Goal: Find contact information

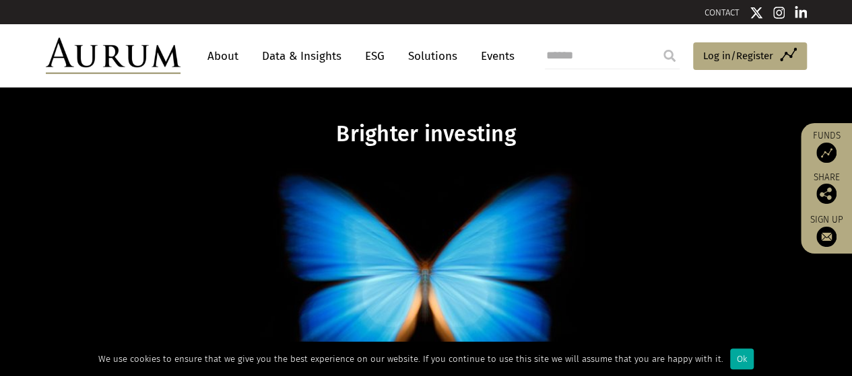
click at [715, 13] on link "CONTACT" at bounding box center [721, 12] width 35 height 10
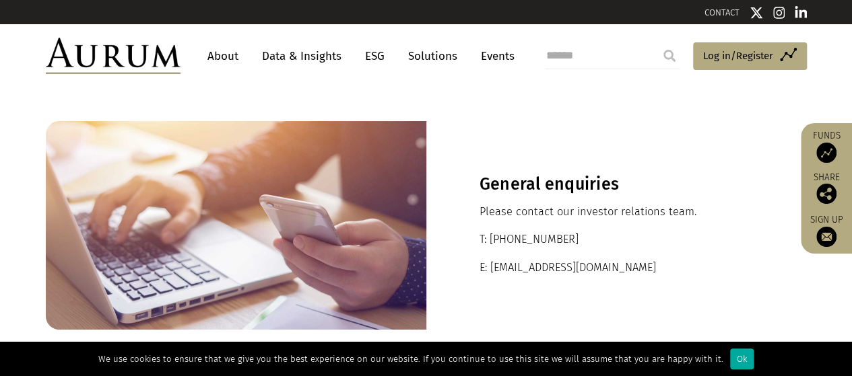
click at [715, 13] on link "CONTACT" at bounding box center [721, 12] width 35 height 10
